Goal: Transaction & Acquisition: Obtain resource

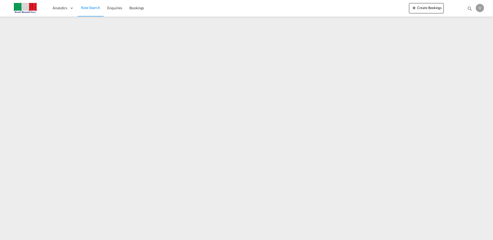
click at [92, 6] on span "Rate Search" at bounding box center [90, 7] width 19 height 4
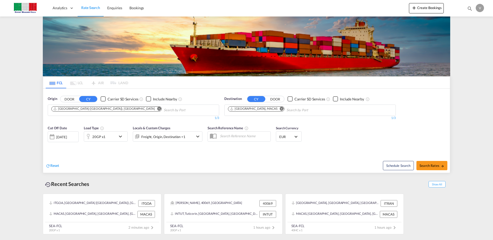
click at [119, 136] on md-icon "icon-chevron-down" at bounding box center [121, 136] width 9 height 6
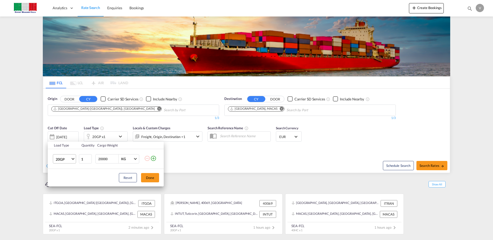
click at [72, 158] on span "Choose: \a20GP" at bounding box center [72, 158] width 3 height 3
click at [61, 183] on div "40HC" at bounding box center [61, 183] width 10 height 5
click at [152, 175] on button "Done" at bounding box center [150, 177] width 18 height 9
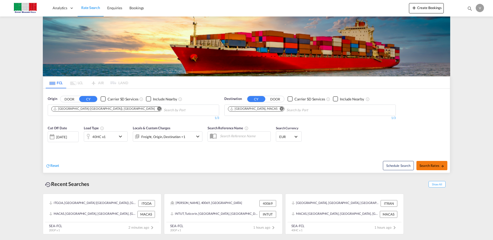
click at [420, 164] on span "Search Rates" at bounding box center [431, 166] width 25 height 4
type input "ITGOA to MACAS / [DATE]"
